Goal: Submit feedback/report problem

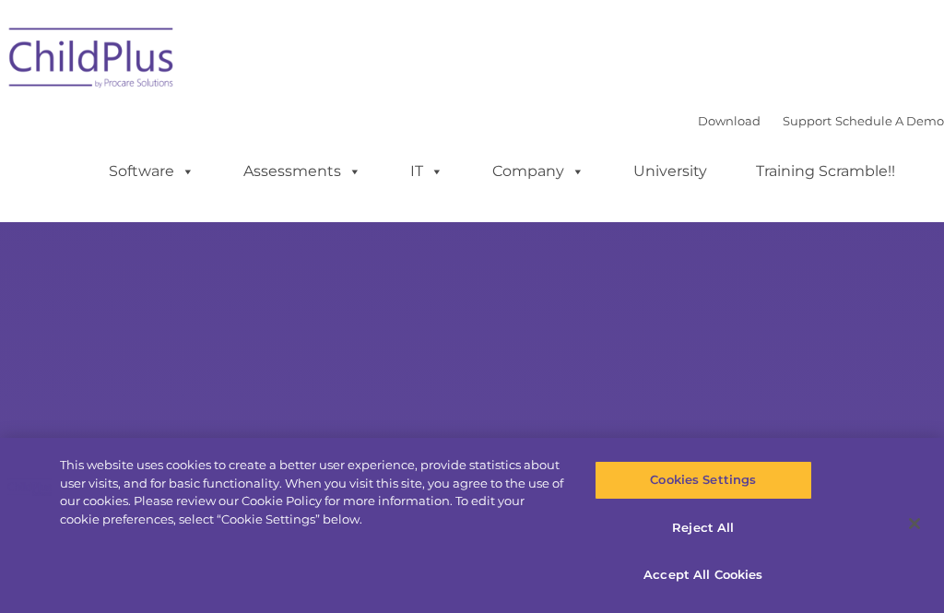
select select "MEDIUM"
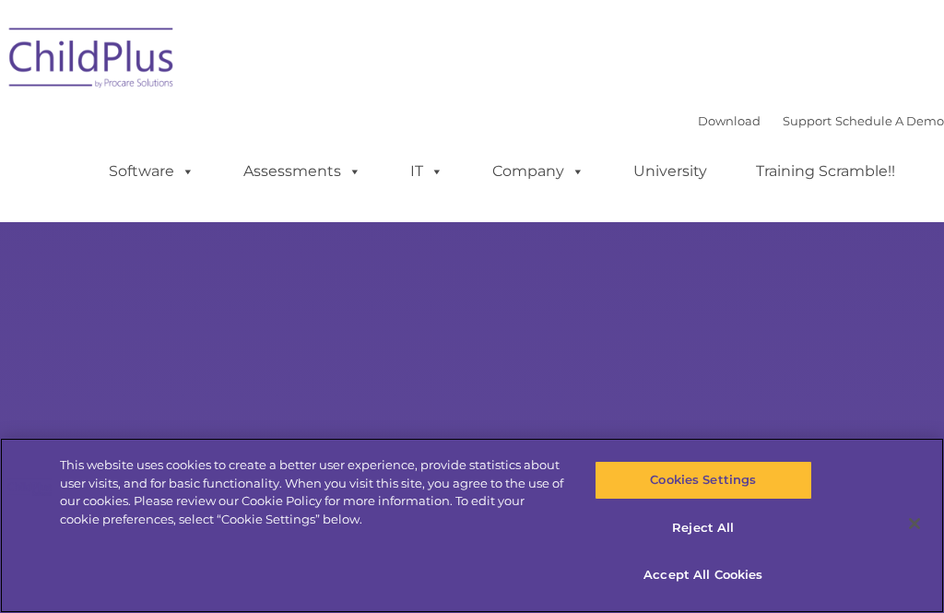
click at [734, 584] on button "Accept All Cookies" at bounding box center [704, 575] width 218 height 39
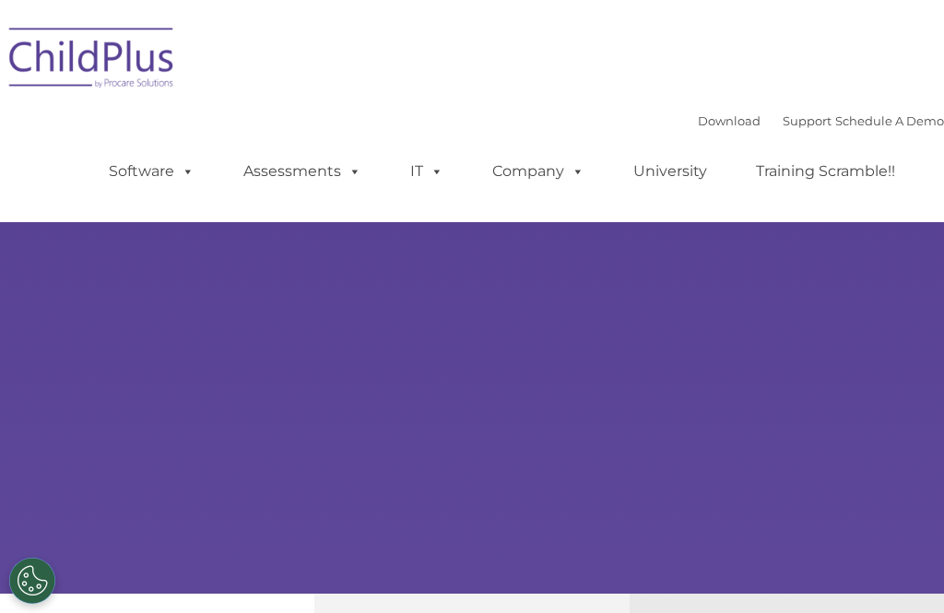
select select "MEDIUM"
